Goal: Check status: Check status

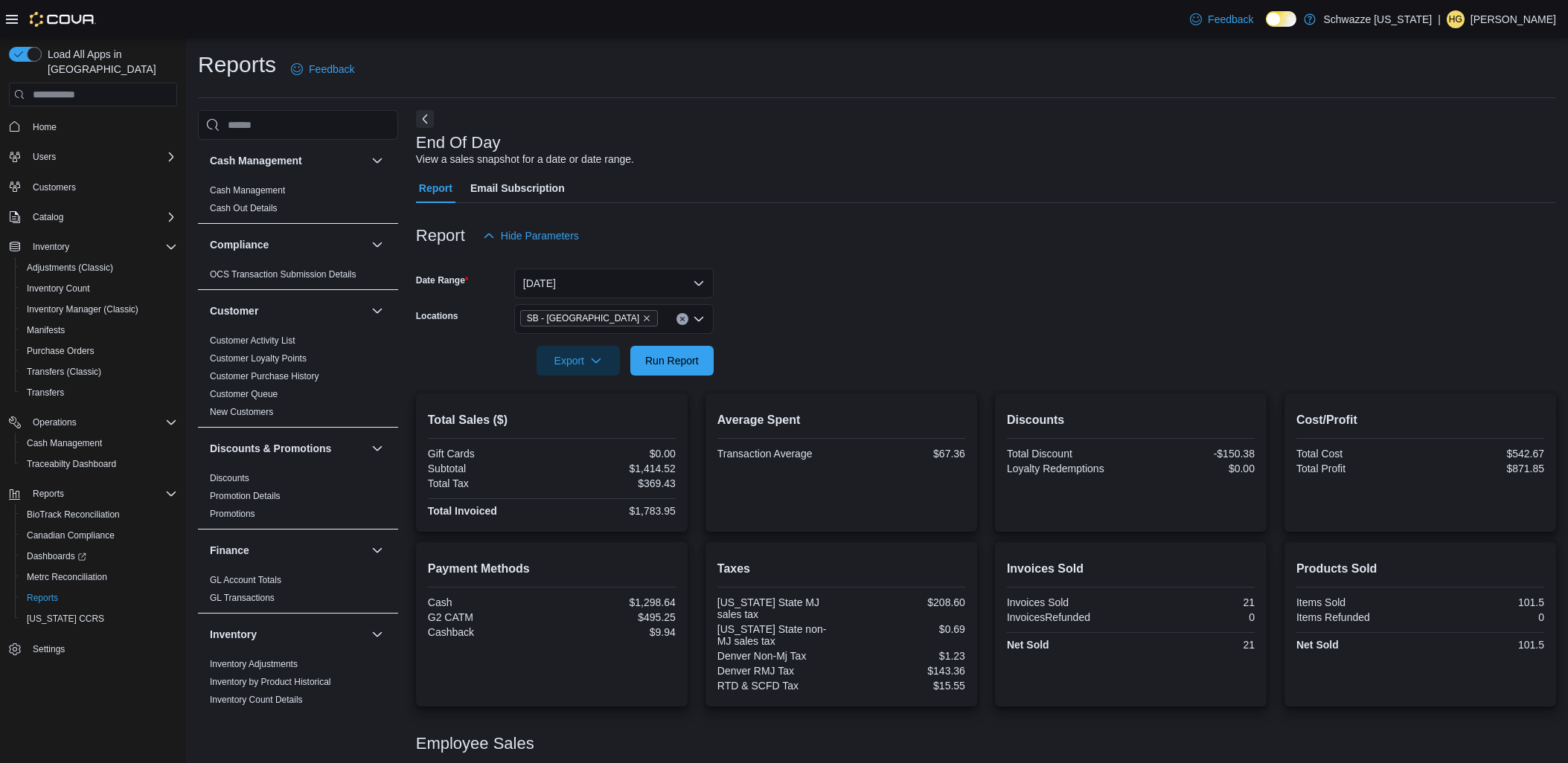
scroll to position [98, 0]
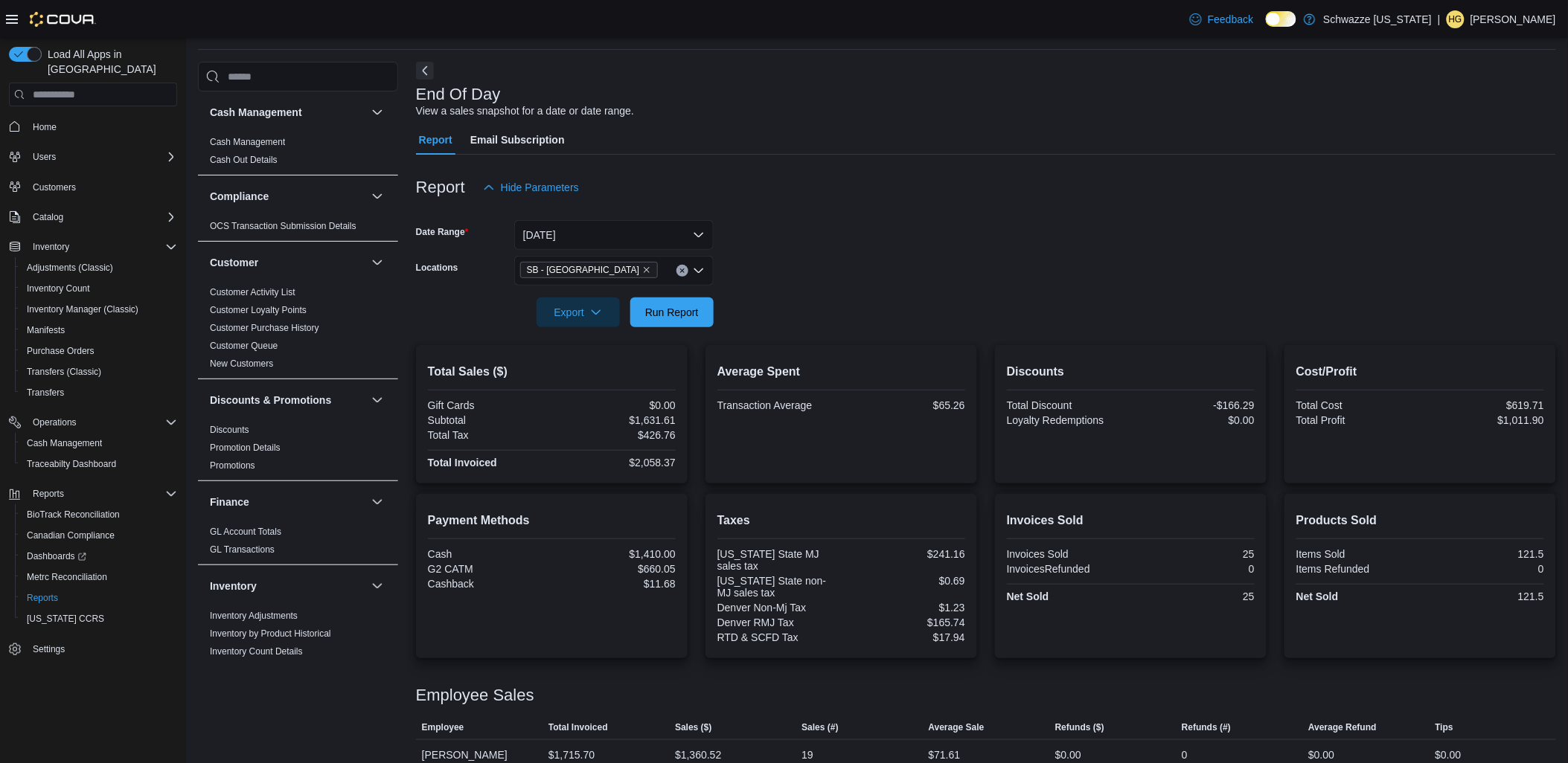
scroll to position [98, 0]
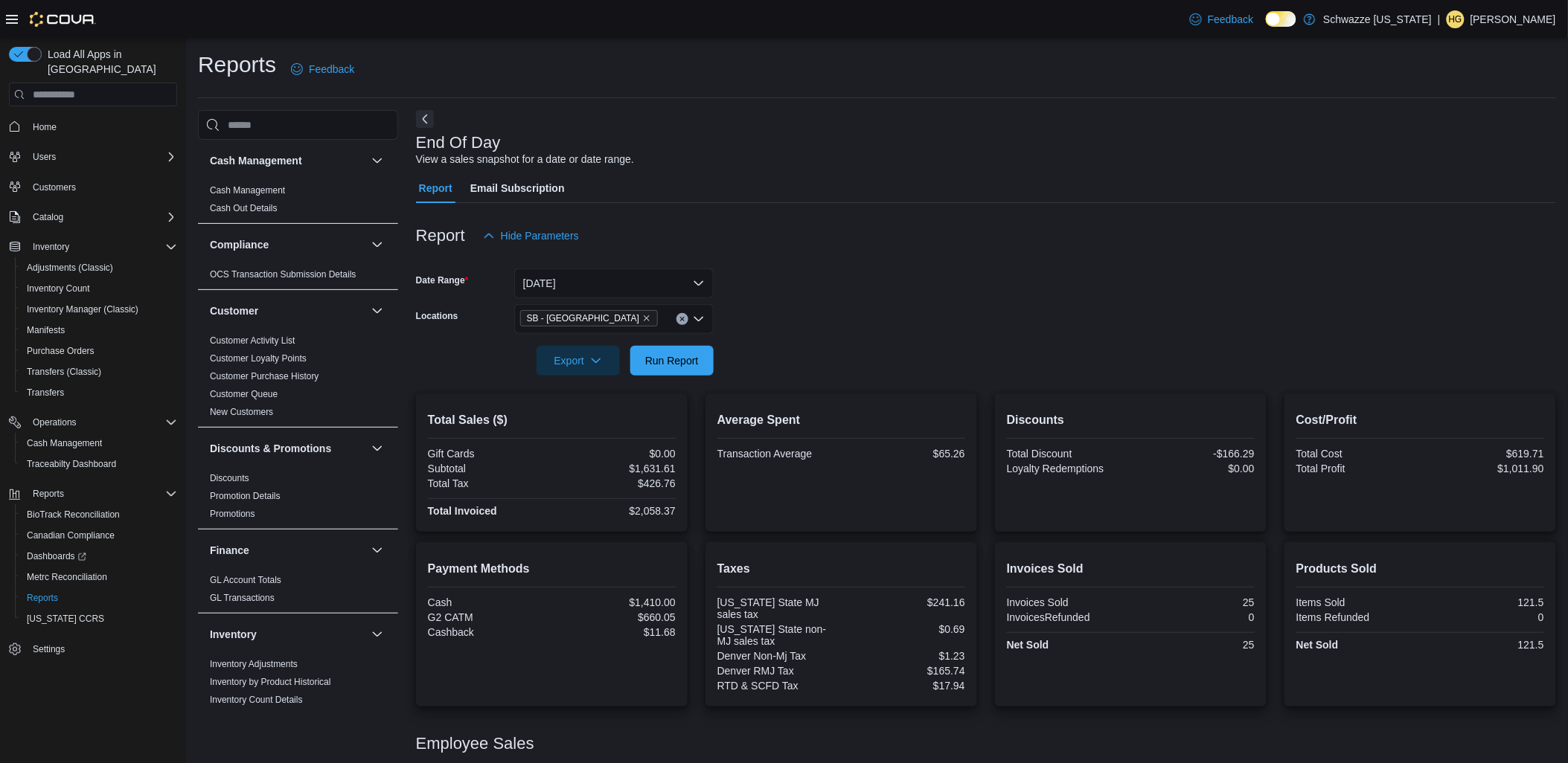
scroll to position [98, 0]
